Goal: Information Seeking & Learning: Learn about a topic

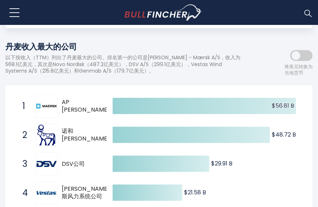
click at [95, 84] on div "丹麦 Entire World 30,373 [GEOGRAPHIC_DATA] [GEOGRAPHIC_DATA] 3,966" at bounding box center [159, 197] width 318 height 444
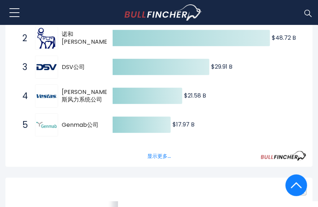
scroll to position [181, 0]
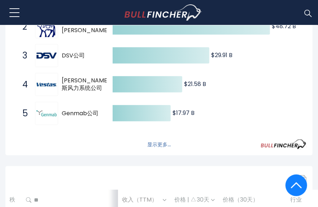
click at [158, 145] on font "显示更多..." at bounding box center [158, 144] width 23 height 7
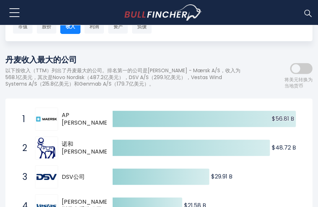
scroll to position [0, 0]
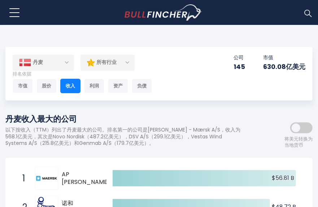
click at [119, 65] on div "所有行业" at bounding box center [108, 62] width 54 height 17
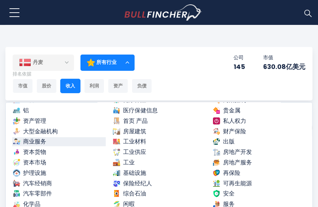
scroll to position [253, 0]
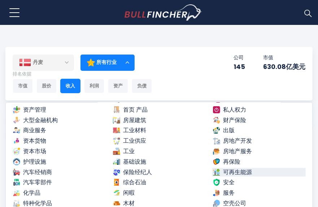
click at [223, 169] on font "可再生能源" at bounding box center [237, 172] width 29 height 8
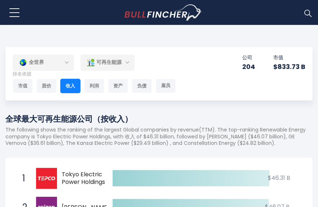
click at [61, 64] on div "全世界" at bounding box center [43, 62] width 61 height 17
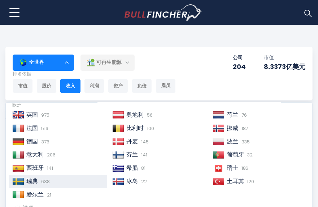
scroll to position [36, 0]
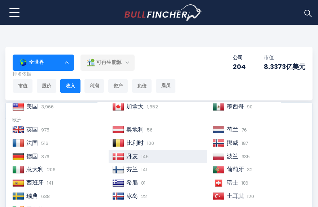
click at [148, 157] on div "丹麦 145" at bounding box center [163, 157] width 79 height 8
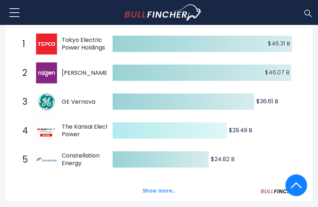
scroll to position [145, 0]
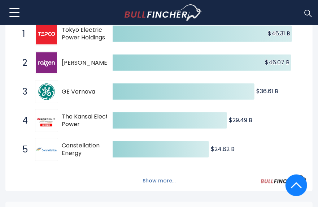
click at [168, 179] on button "Show more..." at bounding box center [159, 181] width 42 height 12
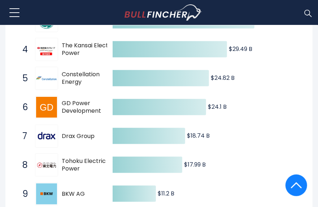
scroll to position [217, 0]
